Goal: Task Accomplishment & Management: Manage account settings

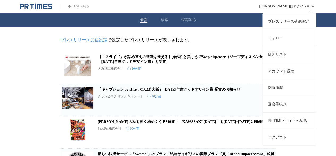
click at [300, 72] on link "アカウント設定" at bounding box center [289, 70] width 53 height 16
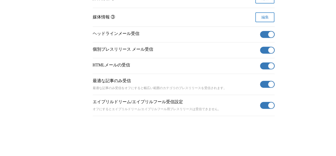
scroll to position [260, 0]
click at [270, 51] on span "button" at bounding box center [271, 50] width 6 height 6
click at [270, 68] on span "button" at bounding box center [271, 66] width 6 height 6
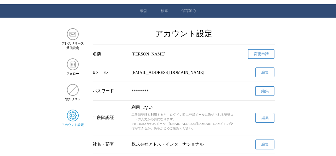
scroll to position [0, 0]
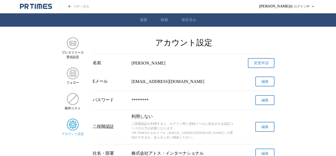
click at [80, 6] on link "TOPへ戻る" at bounding box center [74, 6] width 29 height 5
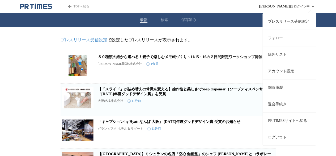
click at [314, 7] on icon at bounding box center [313, 6] width 6 height 6
